Goal: Obtain resource: Obtain resource

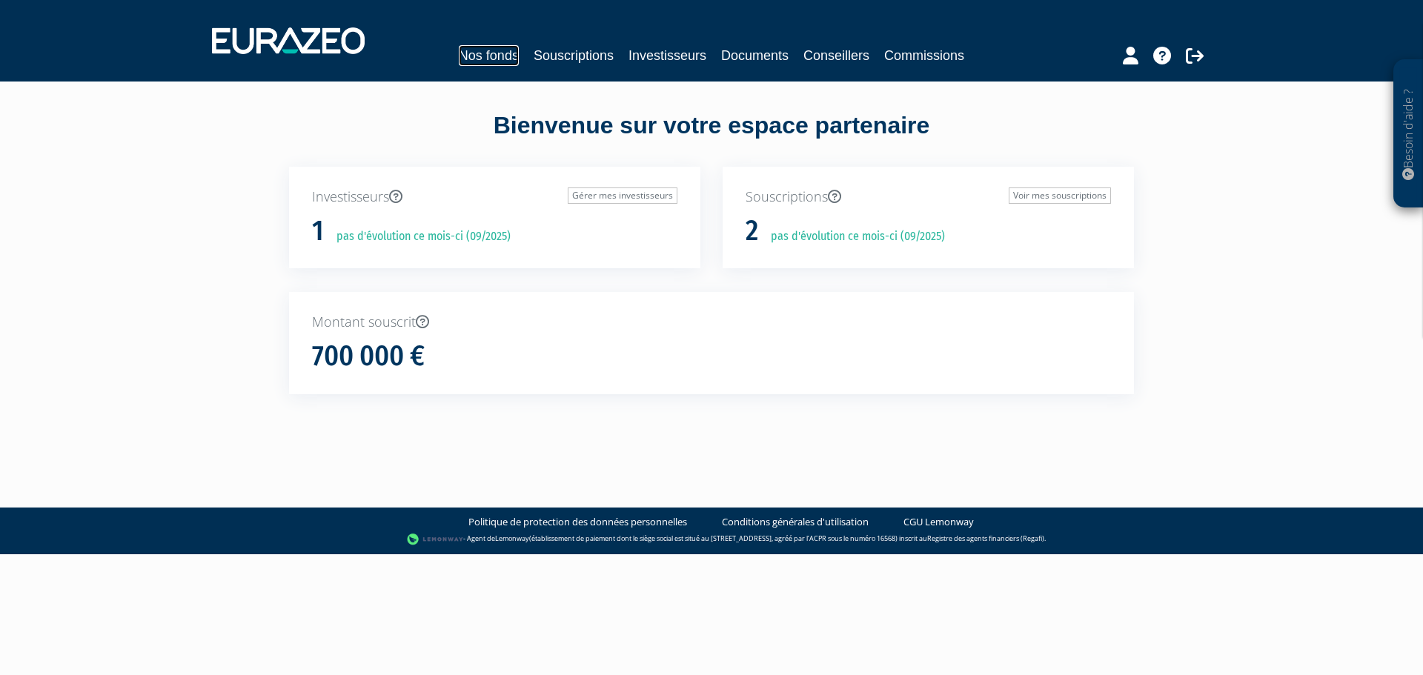
click at [490, 49] on link "Nos fonds" at bounding box center [489, 55] width 60 height 21
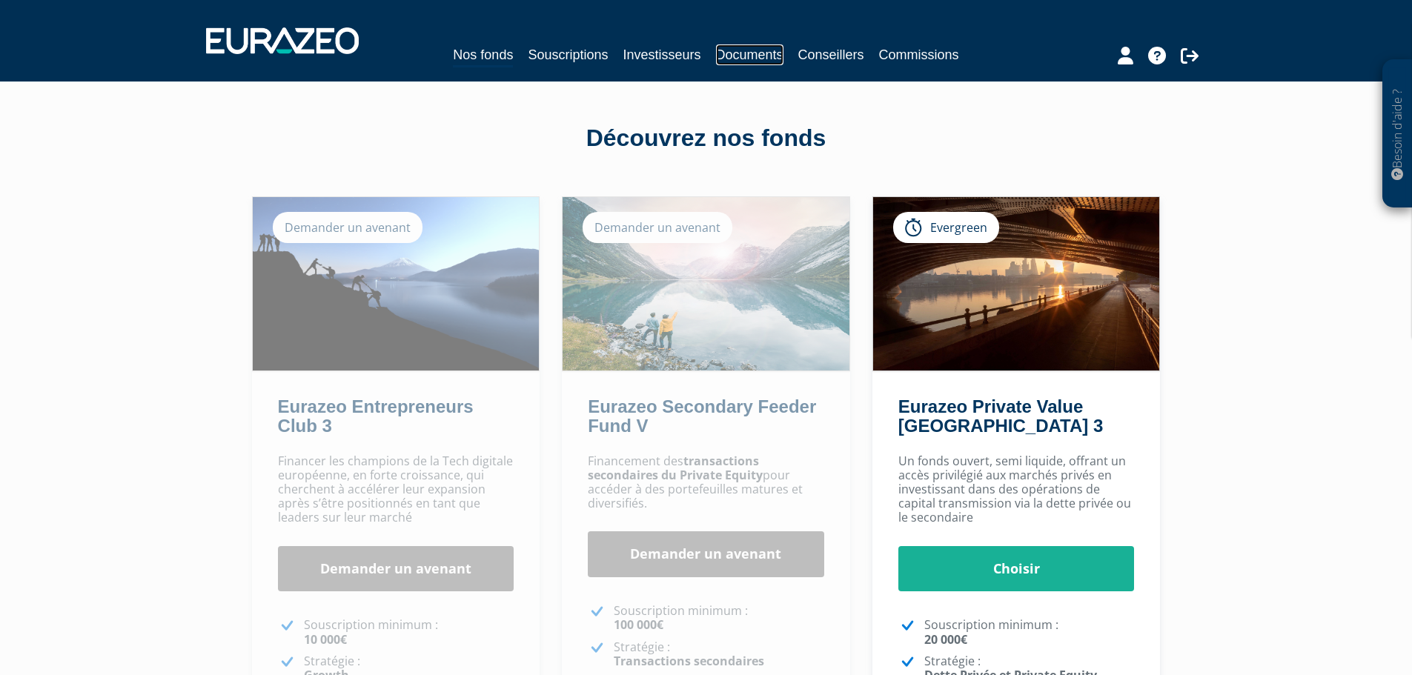
click at [771, 56] on link "Documents" at bounding box center [749, 54] width 67 height 21
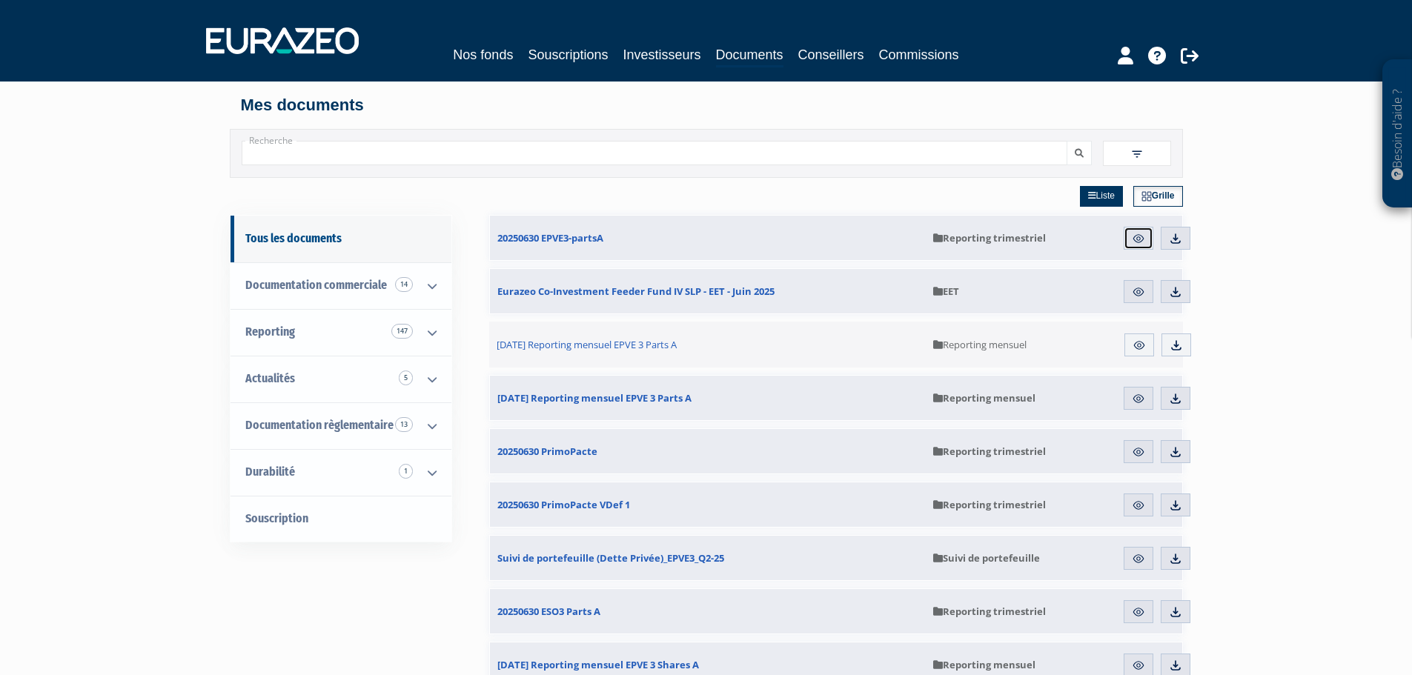
click at [1136, 239] on img at bounding box center [1138, 238] width 13 height 13
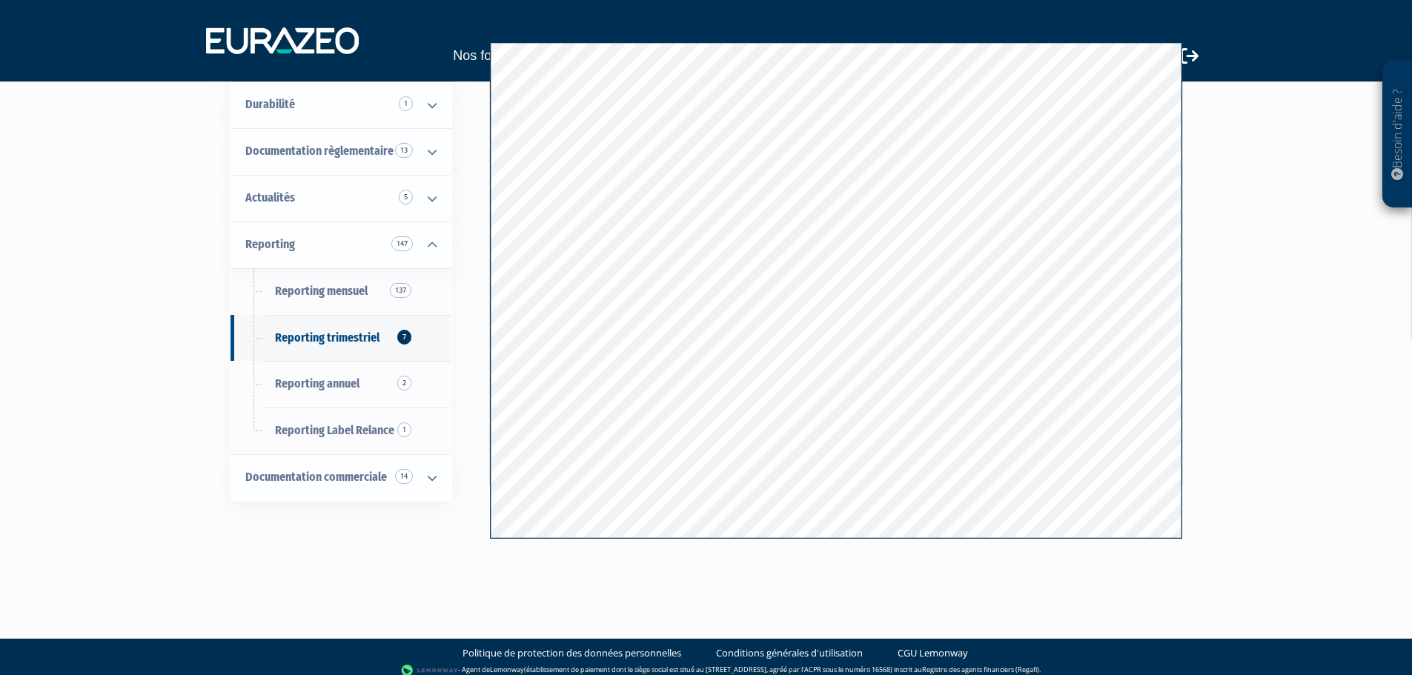
scroll to position [154, 0]
